Goal: Information Seeking & Learning: Learn about a topic

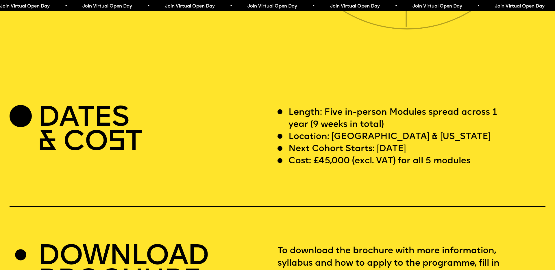
scroll to position [2202, 0]
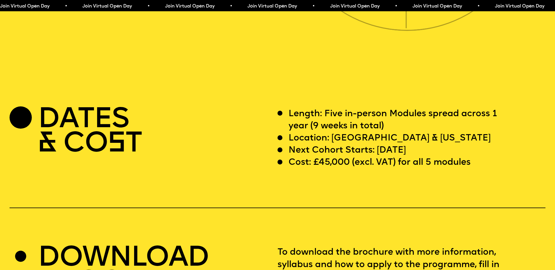
click at [300, 157] on p "Cost: £45,000 (excl. VAT) for all 5 modules" at bounding box center [379, 163] width 182 height 12
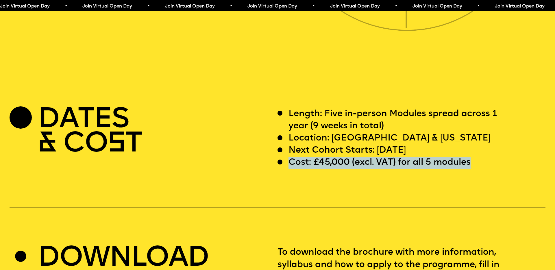
click at [300, 157] on p "Cost: £45,000 (excl. VAT) for all 5 modules" at bounding box center [379, 163] width 182 height 12
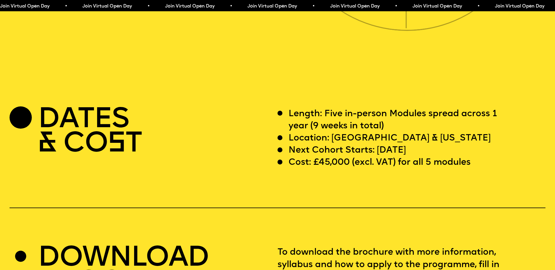
click at [168, 139] on div "DATES & CO S T" at bounding box center [144, 138] width 268 height 61
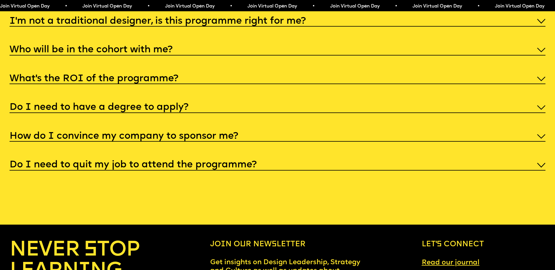
scroll to position [2922, 0]
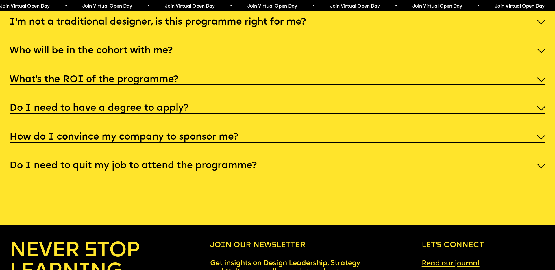
click at [108, 77] on h5 "What’s the ROI of the programme?" at bounding box center [94, 80] width 169 height 6
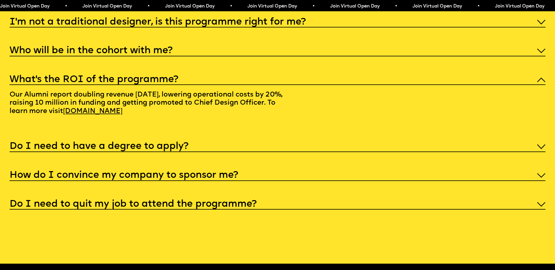
click at [109, 77] on h5 "What’s the ROI of the programme?" at bounding box center [94, 80] width 169 height 6
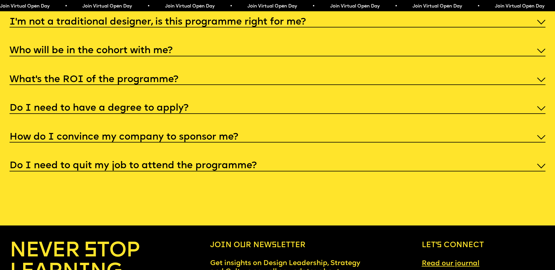
click at [83, 105] on h5 "Do I need to have a degree to apply?" at bounding box center [99, 108] width 179 height 6
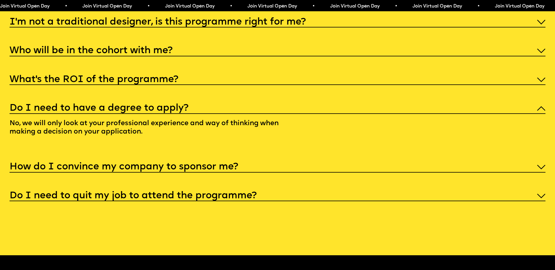
click at [80, 105] on h5 "Do I need to have a degree to apply?" at bounding box center [99, 108] width 179 height 6
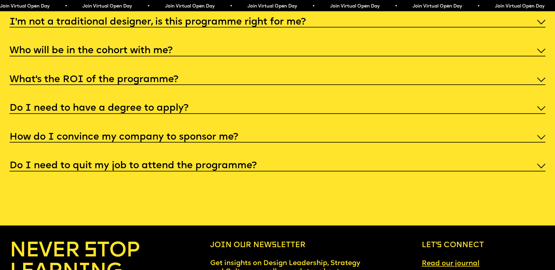
scroll to position [2924, 0]
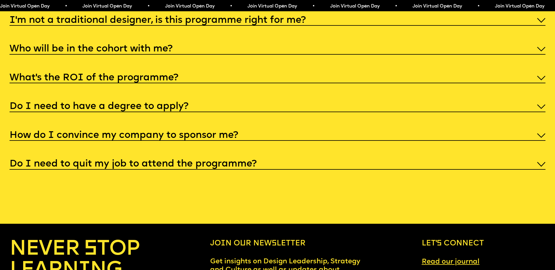
click at [73, 133] on h5 "How do I convince my company to sponsor me?" at bounding box center [124, 136] width 229 height 6
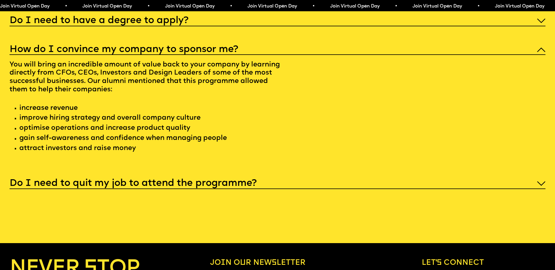
scroll to position [3026, 0]
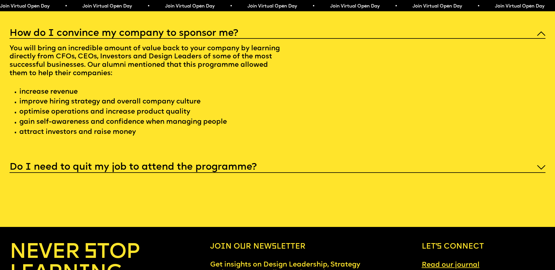
click at [66, 164] on h5 "Do I need to quit my job to attend the programme?" at bounding box center [133, 167] width 247 height 6
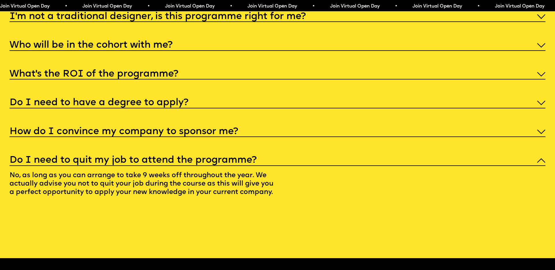
scroll to position [2927, 0]
